Goal: Find specific page/section: Find specific page/section

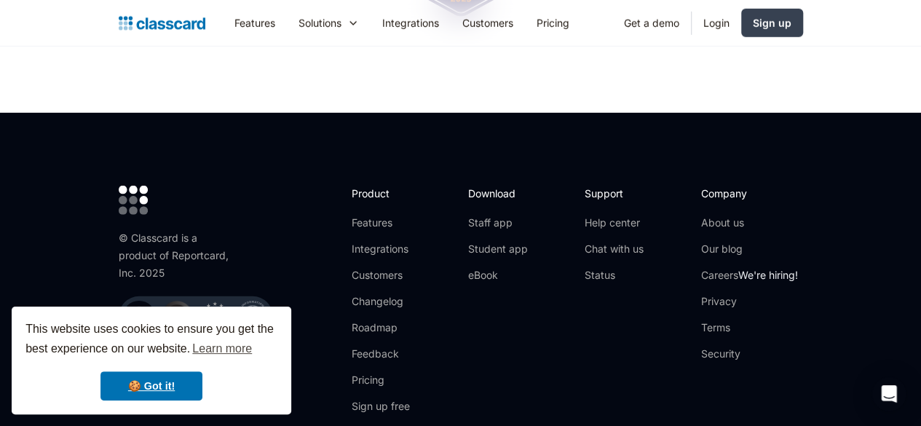
scroll to position [4882, 0]
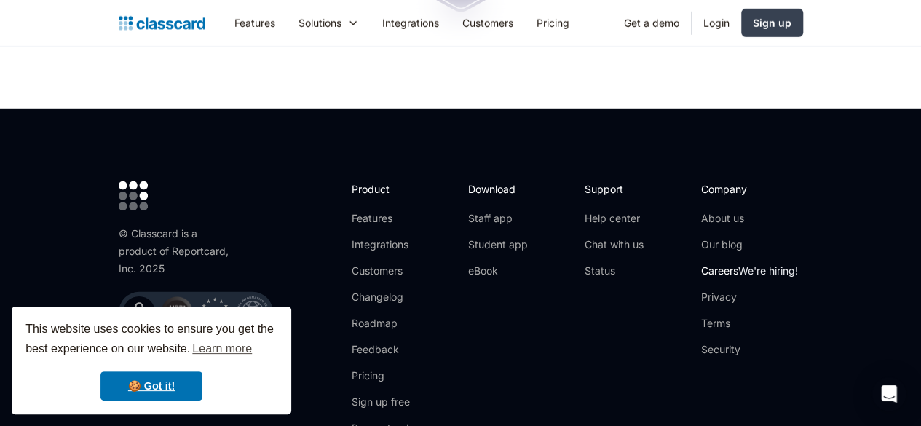
click at [782, 264] on link "Careers We're hiring!" at bounding box center [749, 271] width 97 height 15
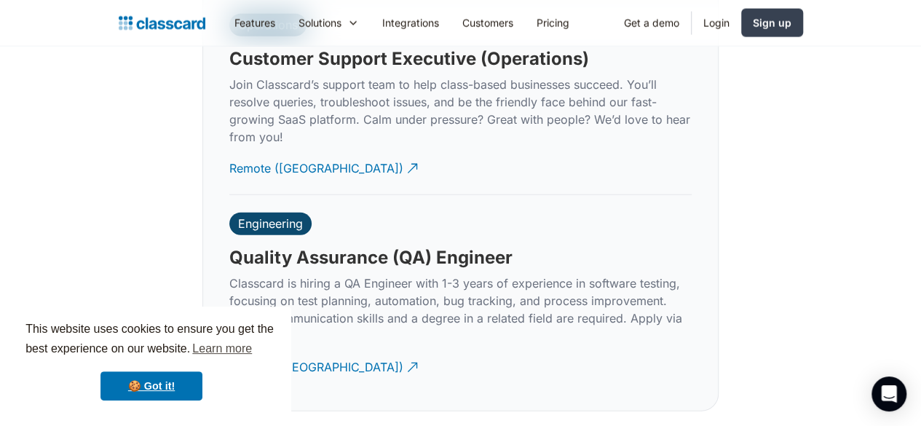
scroll to position [4490, 0]
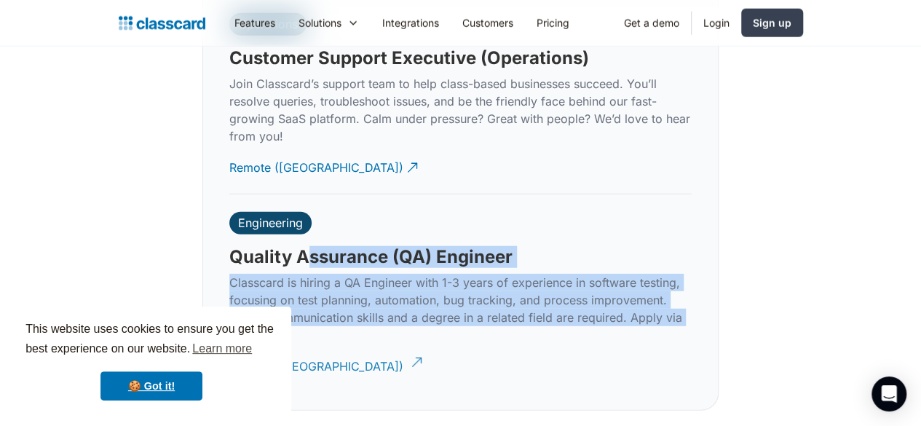
drag, startPoint x: 309, startPoint y: 106, endPoint x: 277, endPoint y: 218, distance: 116.4
click at [277, 218] on div "Engineering Quality Assurance (QA) Engineer Classcard is hiring a QA Engineer w…" at bounding box center [460, 293] width 462 height 198
click at [277, 347] on div "Remote ([GEOGRAPHIC_DATA])" at bounding box center [316, 361] width 174 height 28
